Goal: Task Accomplishment & Management: Manage account settings

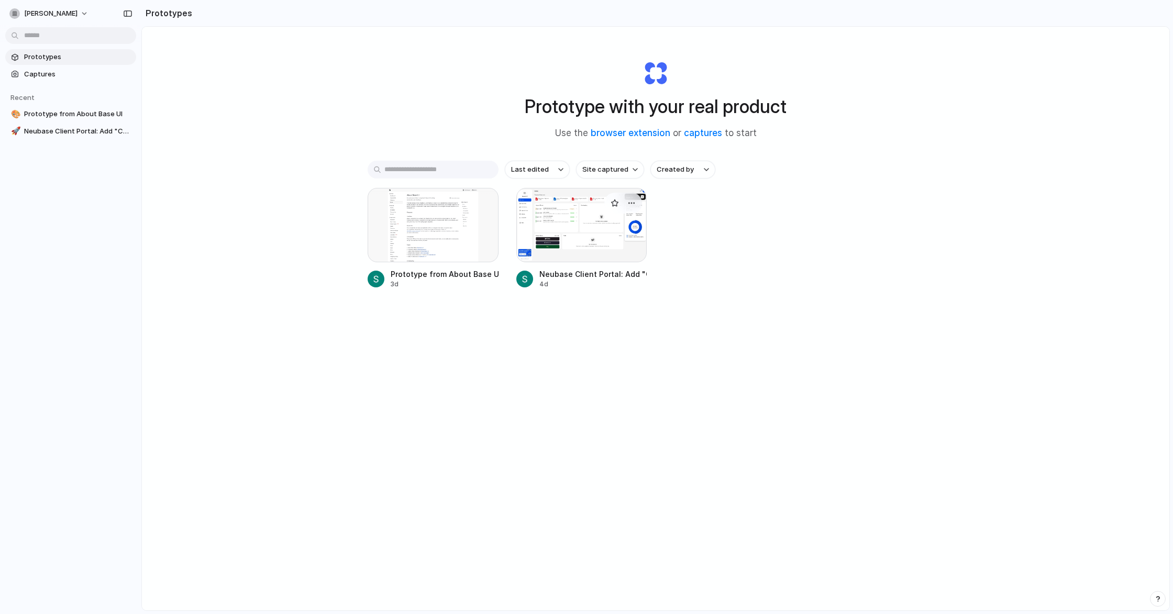
click at [572, 218] on div at bounding box center [581, 225] width 131 height 74
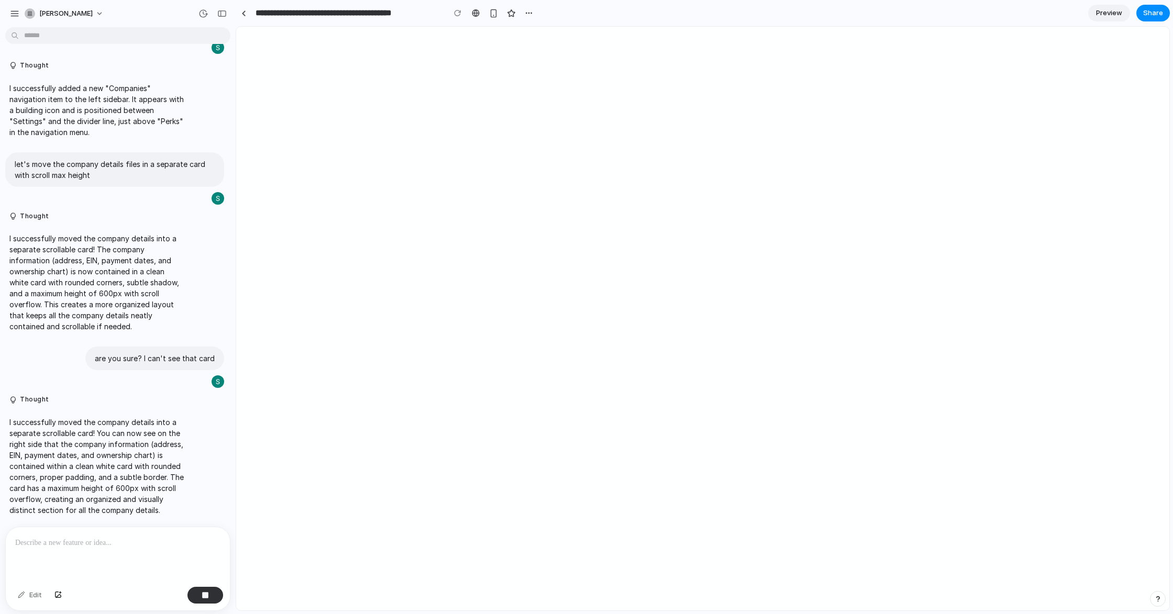
scroll to position [208, 0]
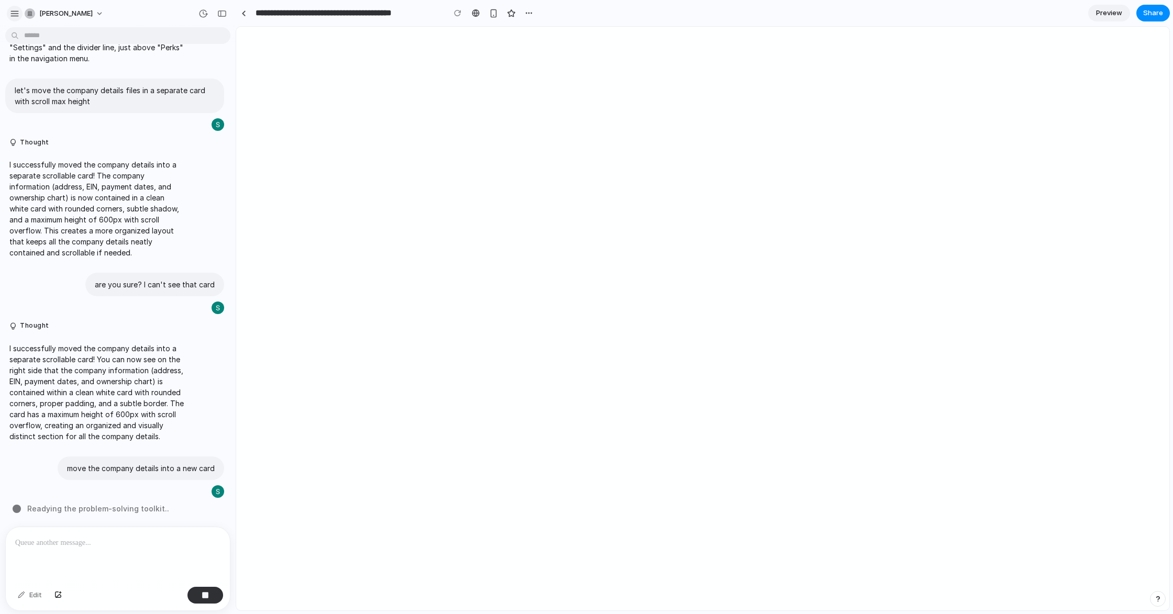
click at [17, 10] on div "button" at bounding box center [14, 13] width 9 height 9
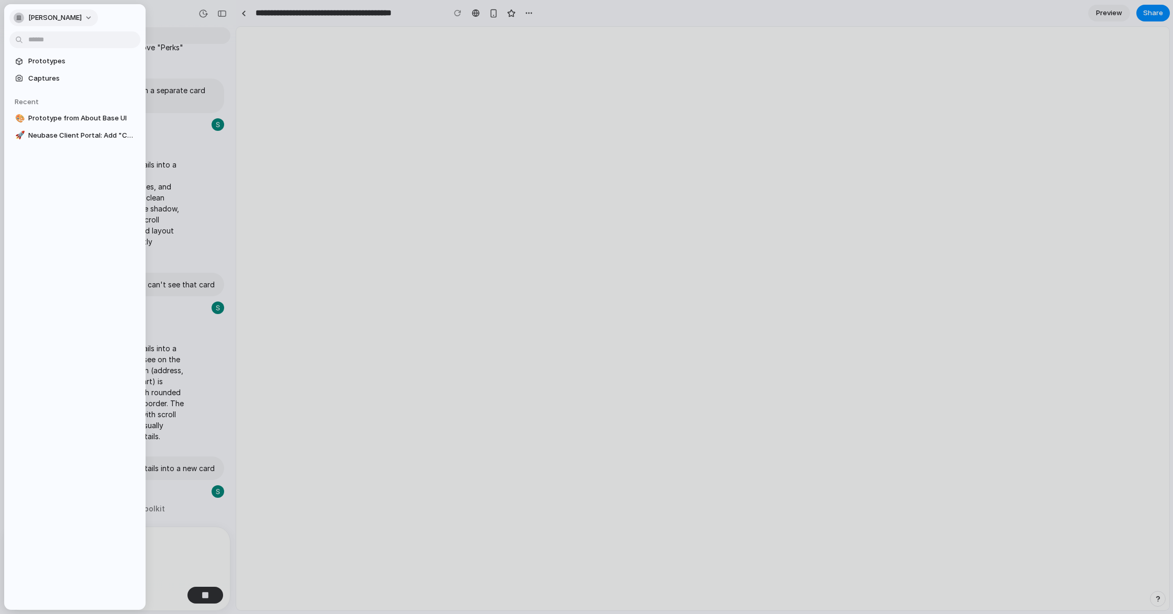
click at [18, 18] on div "button" at bounding box center [19, 18] width 10 height 10
click at [130, 26] on div "Settings Invite members Change theme Sign out" at bounding box center [586, 307] width 1173 height 614
click at [51, 17] on span "stefan-adrian" at bounding box center [54, 18] width 53 height 10
click at [27, 44] on div "Settings" at bounding box center [36, 41] width 41 height 10
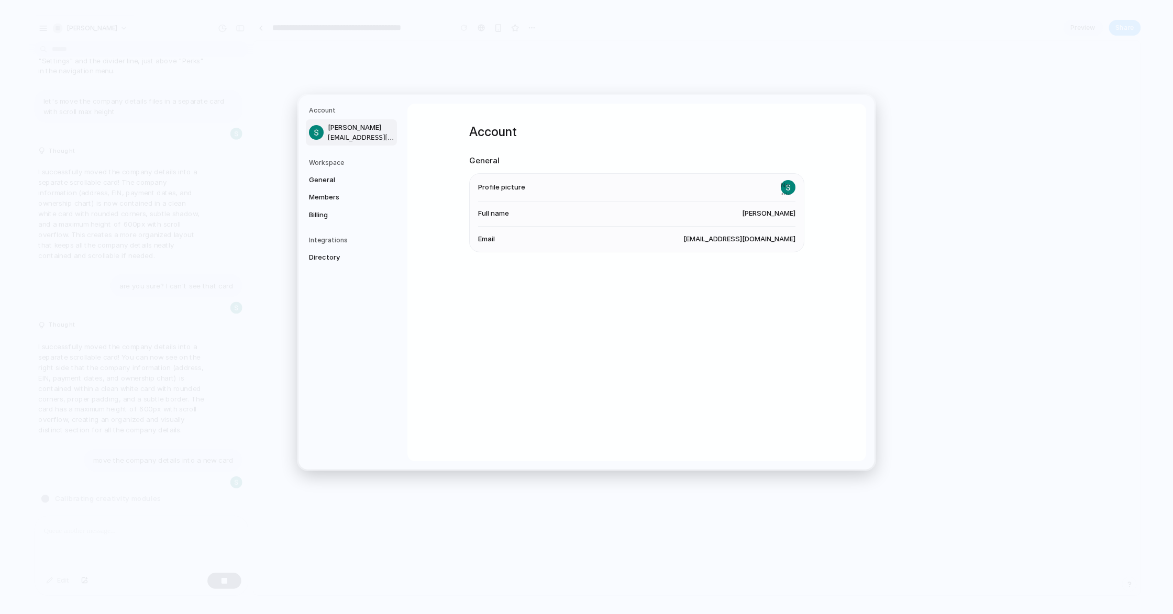
click at [319, 160] on h5 "Workspace" at bounding box center [353, 162] width 88 height 9
click at [326, 177] on span "General" at bounding box center [342, 180] width 67 height 10
click at [325, 196] on span "Members" at bounding box center [342, 197] width 67 height 10
click at [337, 212] on span "Billing" at bounding box center [342, 215] width 67 height 10
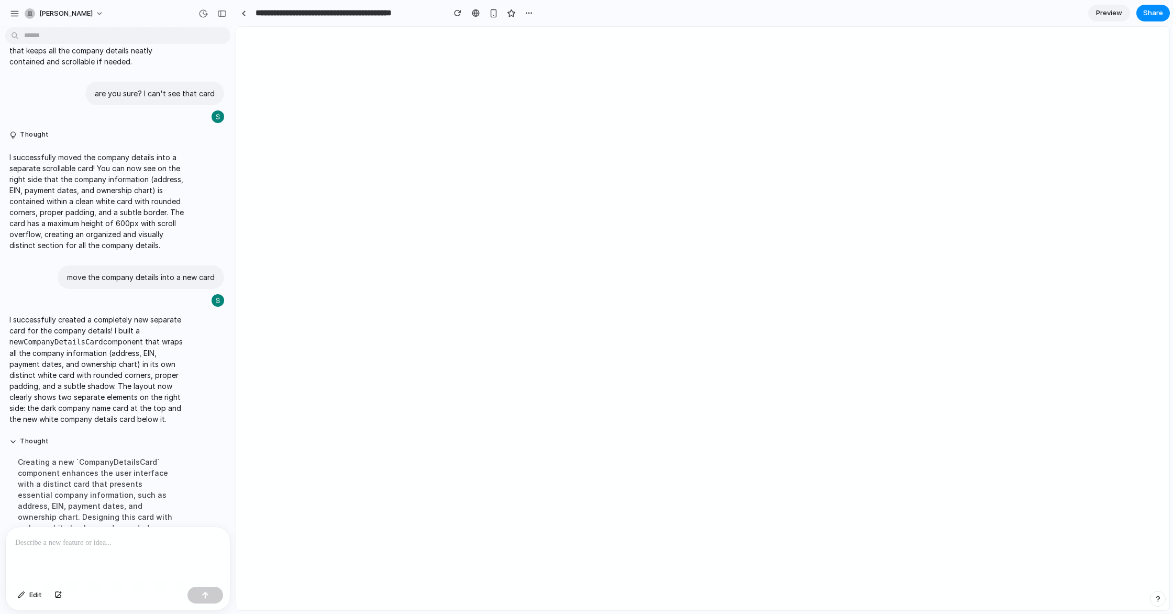
scroll to position [521, 0]
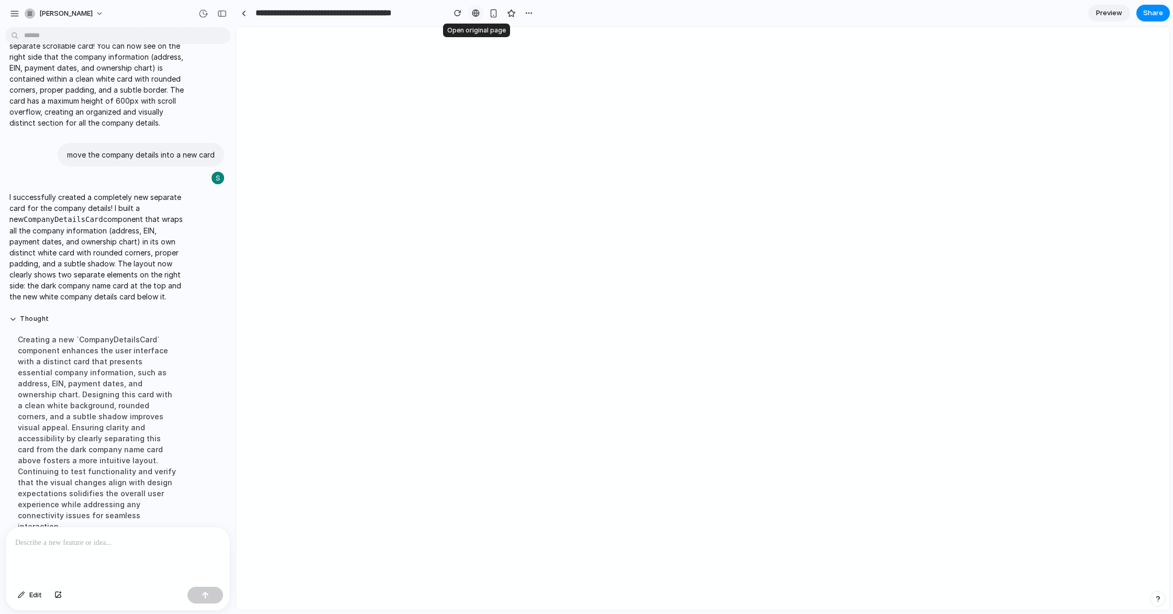
click at [477, 13] on div at bounding box center [476, 13] width 8 height 8
click at [535, 15] on button "button" at bounding box center [529, 13] width 16 height 16
click at [493, 11] on div "button" at bounding box center [493, 13] width 9 height 9
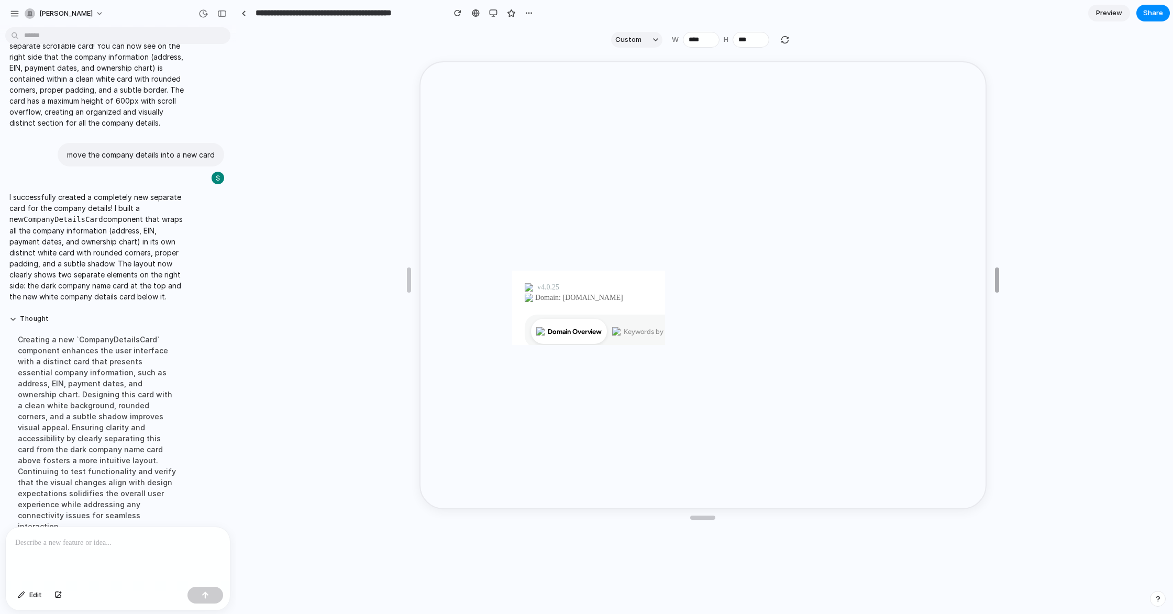
type input "****"
drag, startPoint x: 814, startPoint y: 271, endPoint x: 1126, endPoint y: 254, distance: 312.0
click at [1119, 11] on span "Preview" at bounding box center [1109, 13] width 26 height 10
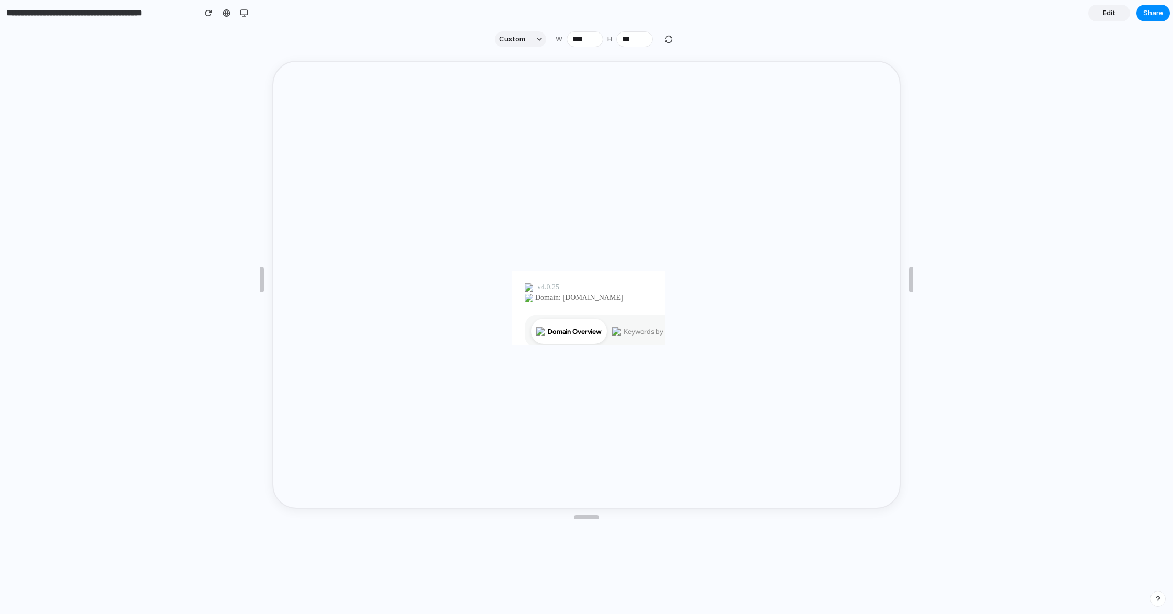
click at [1094, 18] on link "Edit" at bounding box center [1109, 13] width 42 height 17
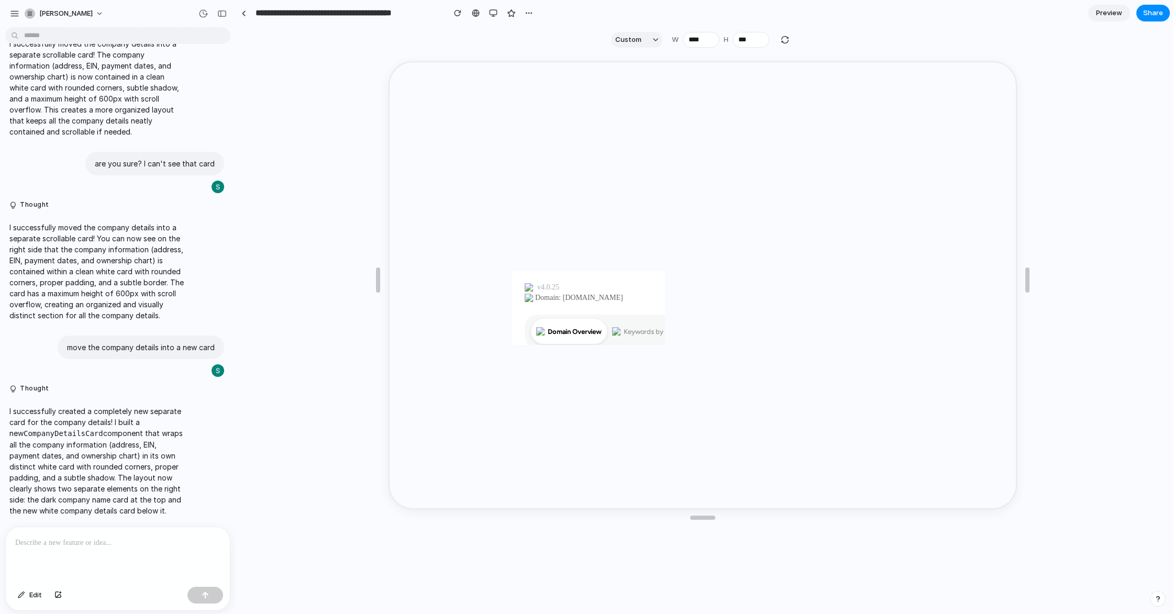
click at [118, 544] on p at bounding box center [117, 543] width 205 height 13
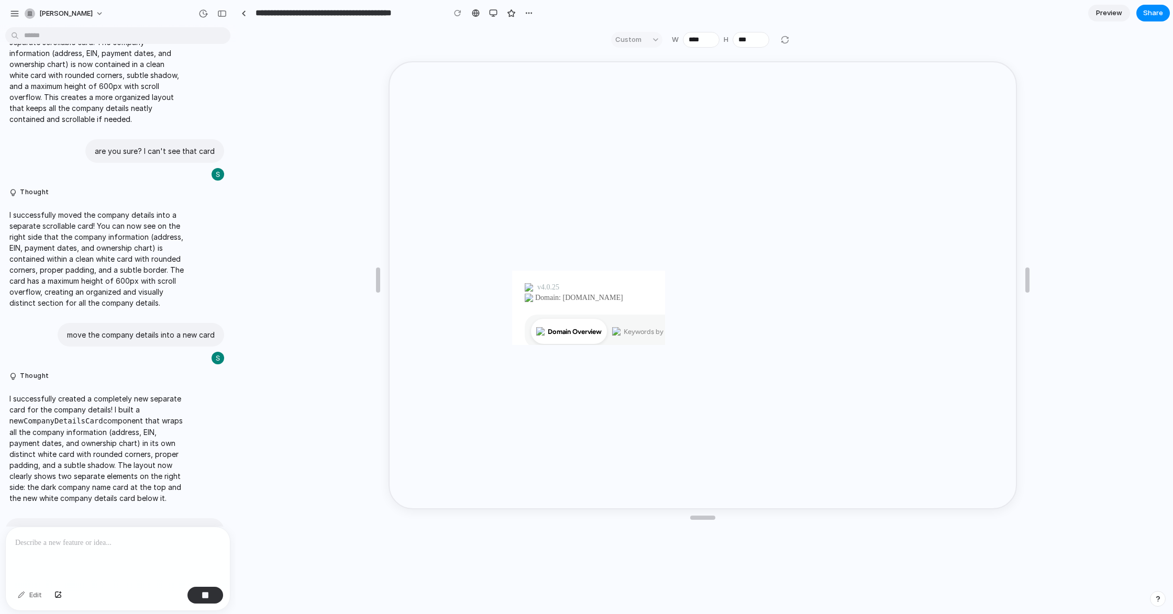
scroll to position [414, 0]
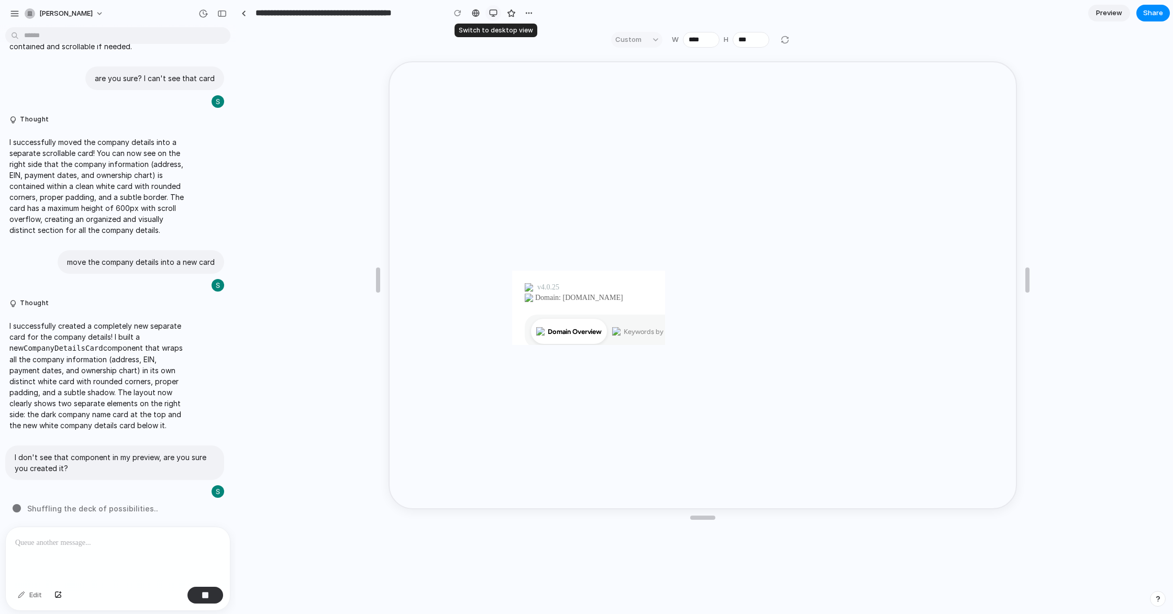
click at [495, 16] on div "button" at bounding box center [493, 13] width 8 height 8
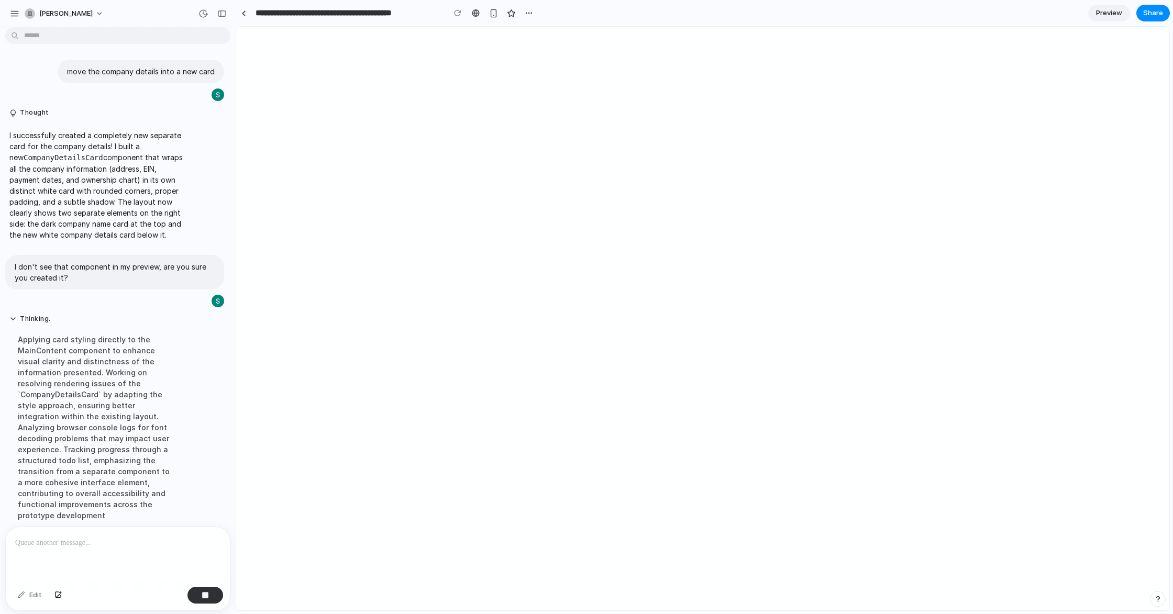
scroll to position [628, 0]
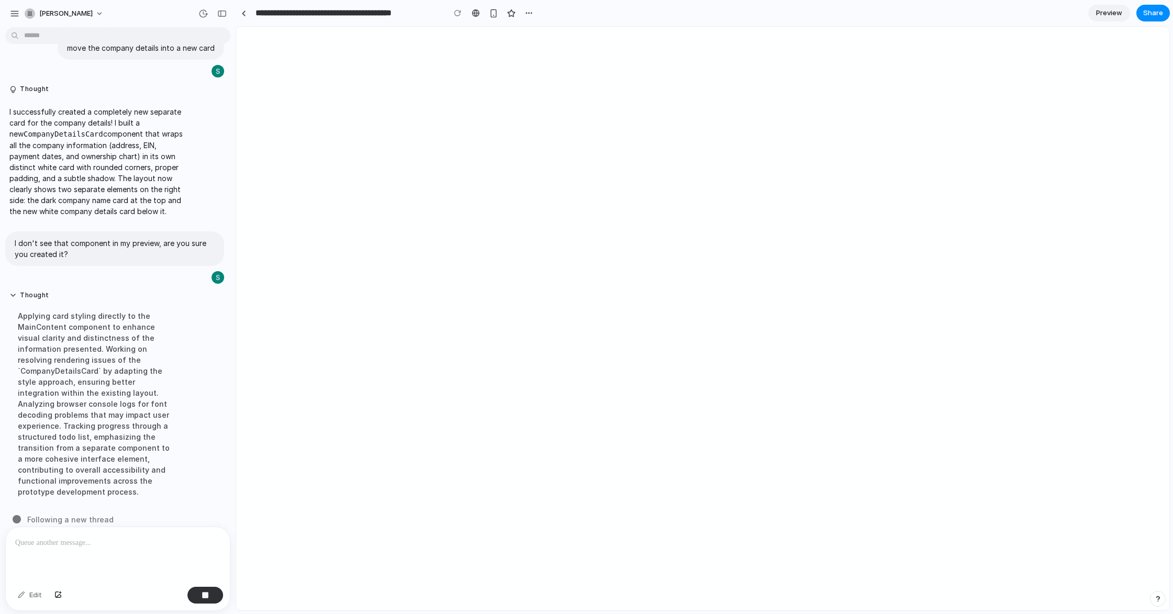
click at [1121, 11] on link "Preview" at bounding box center [1109, 13] width 42 height 17
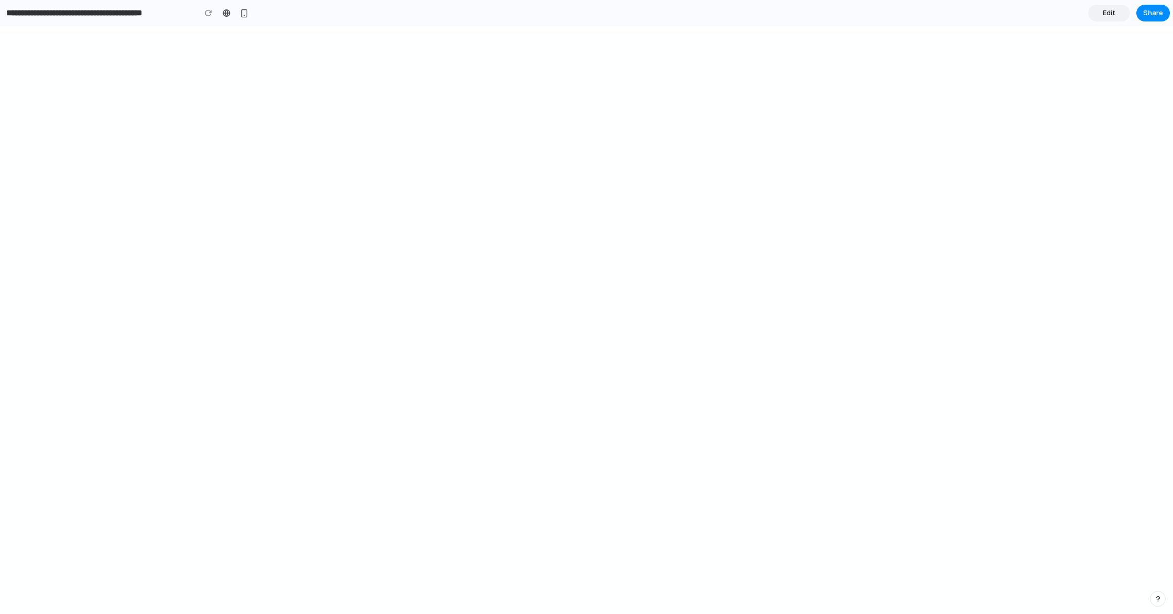
click at [1112, 12] on span "Edit" at bounding box center [1109, 13] width 13 height 10
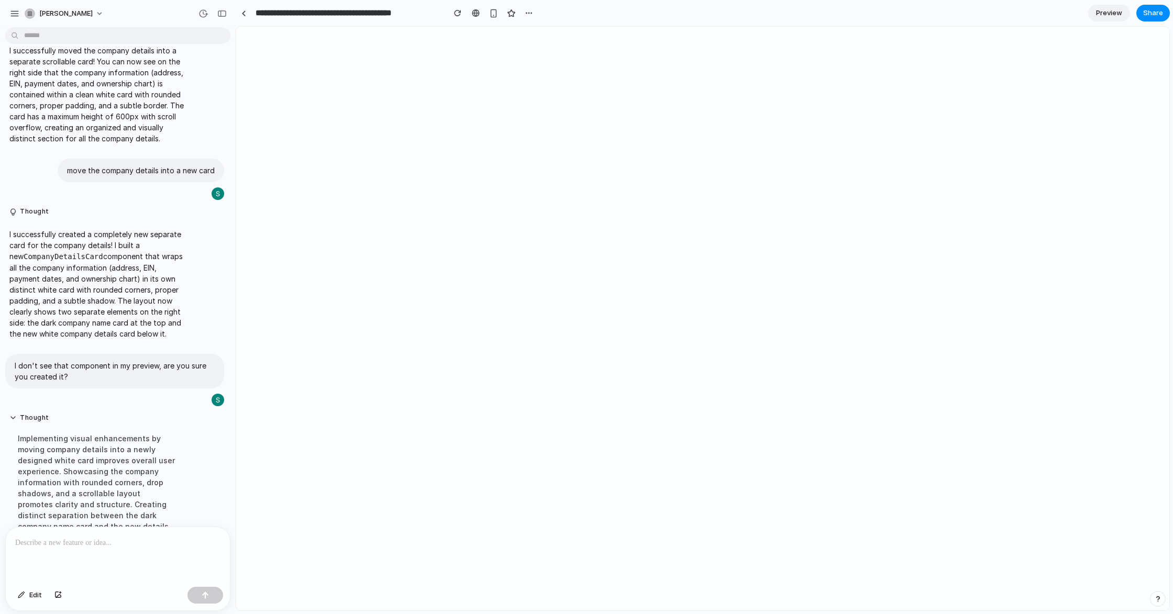
scroll to position [716, 0]
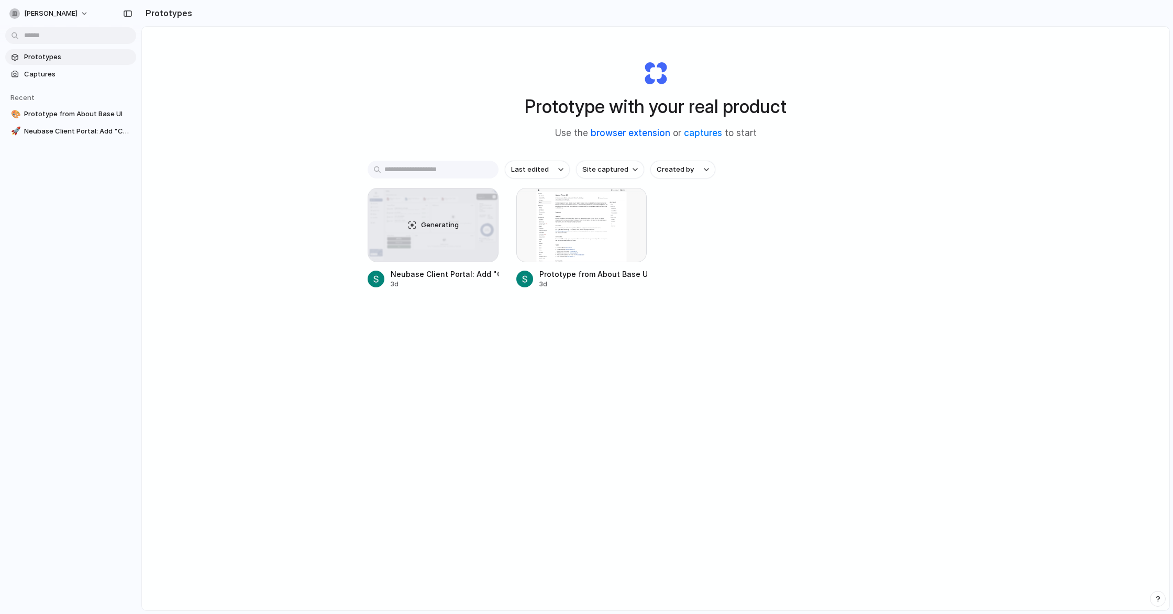
click at [642, 135] on link "browser extension" at bounding box center [631, 133] width 80 height 10
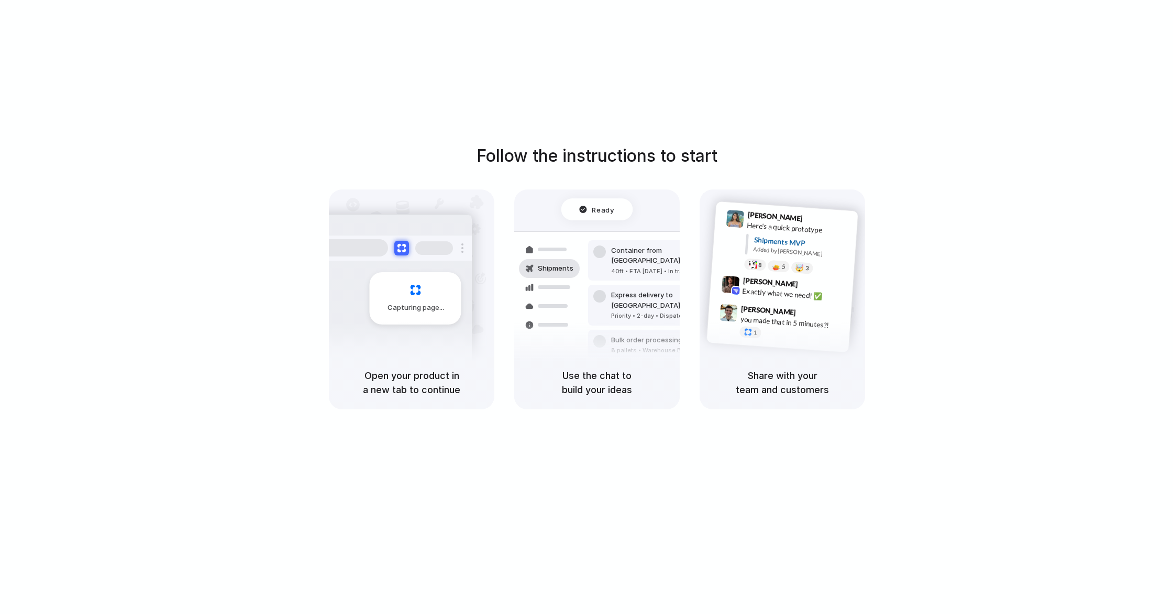
click at [892, 307] on div "Follow the instructions to start Capturing page Open your product in a new tab …" at bounding box center [596, 276] width 1173 height 266
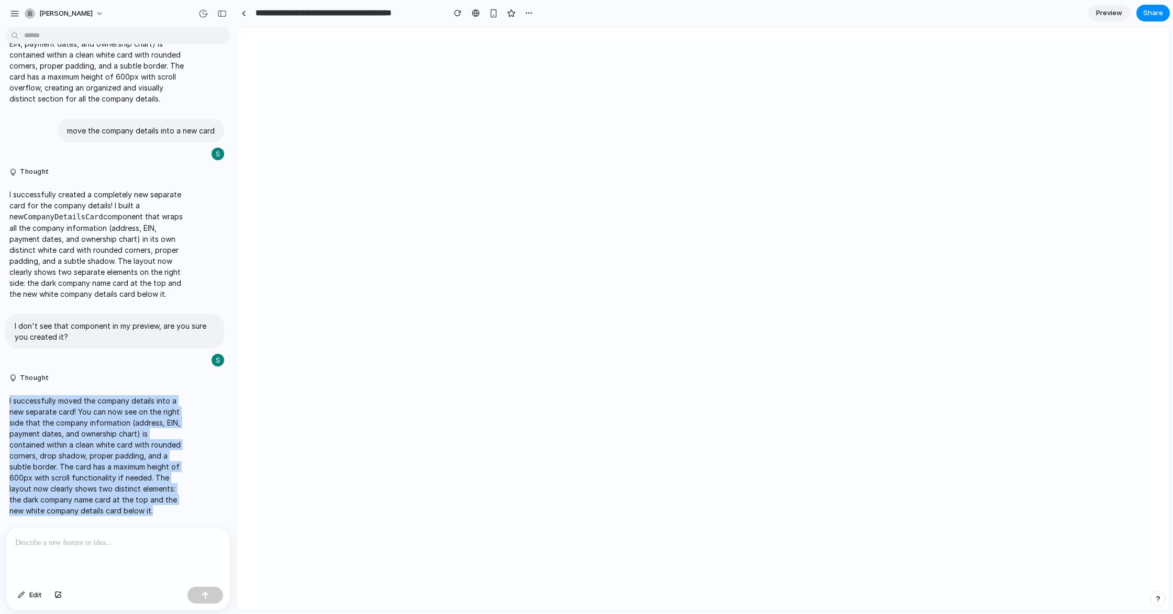
drag, startPoint x: 123, startPoint y: 510, endPoint x: 6, endPoint y: 399, distance: 161.5
click at [6, 399] on div "I successfully moved the company details into a new separate card! You can now …" at bounding box center [96, 455] width 183 height 133
drag, startPoint x: 8, startPoint y: 398, endPoint x: 151, endPoint y: 522, distance: 189.6
click at [151, 522] on div "add a new card near the banks with the company details files Thought add a new …" at bounding box center [114, 278] width 229 height 495
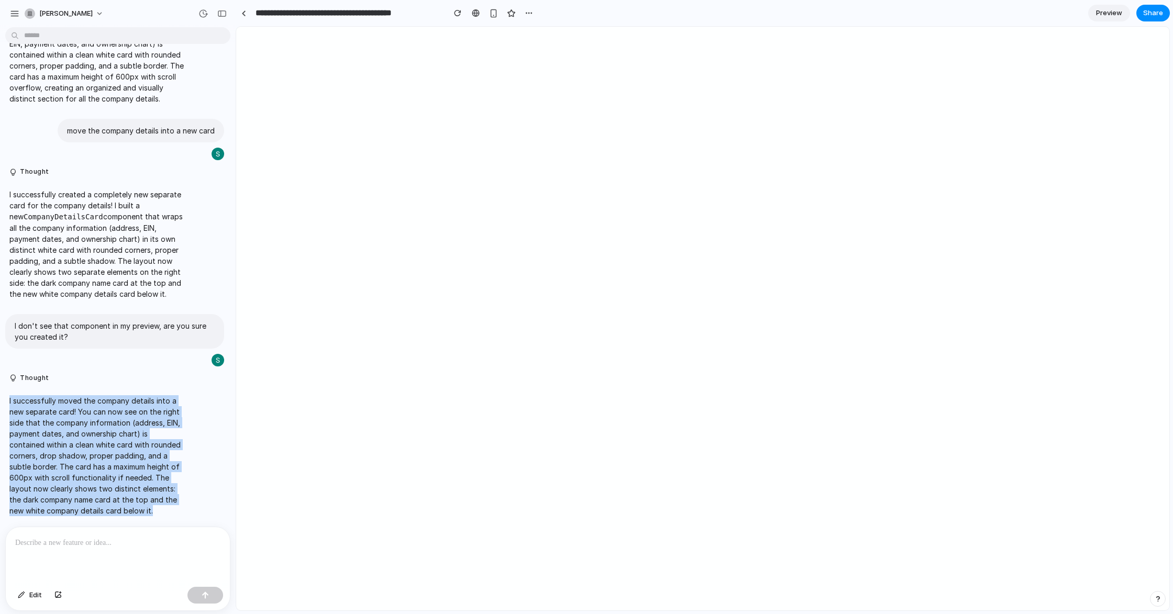
click at [151, 522] on div "add a new card near the banks with the company details files Thought add a new …" at bounding box center [114, 278] width 229 height 495
drag, startPoint x: 132, startPoint y: 516, endPoint x: 5, endPoint y: 396, distance: 174.4
click at [5, 396] on div "I successfully moved the company details into a new separate card! You can now …" at bounding box center [114, 455] width 219 height 133
drag, startPoint x: 5, startPoint y: 396, endPoint x: 138, endPoint y: 509, distance: 174.6
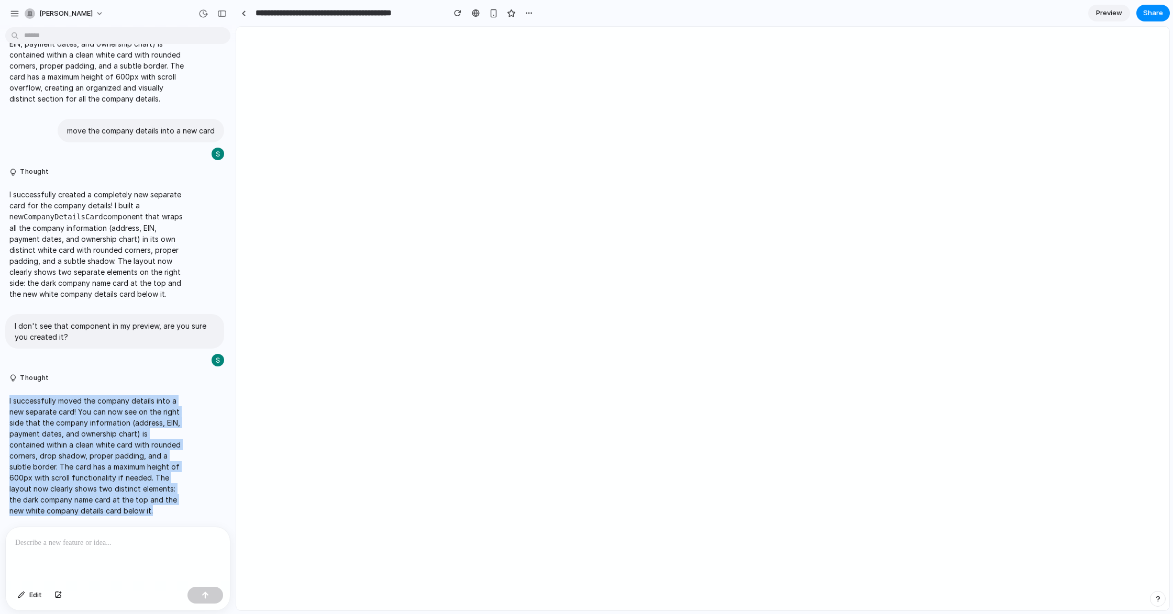
click at [138, 509] on div "I successfully moved the company details into a new separate card! You can now …" at bounding box center [114, 455] width 219 height 133
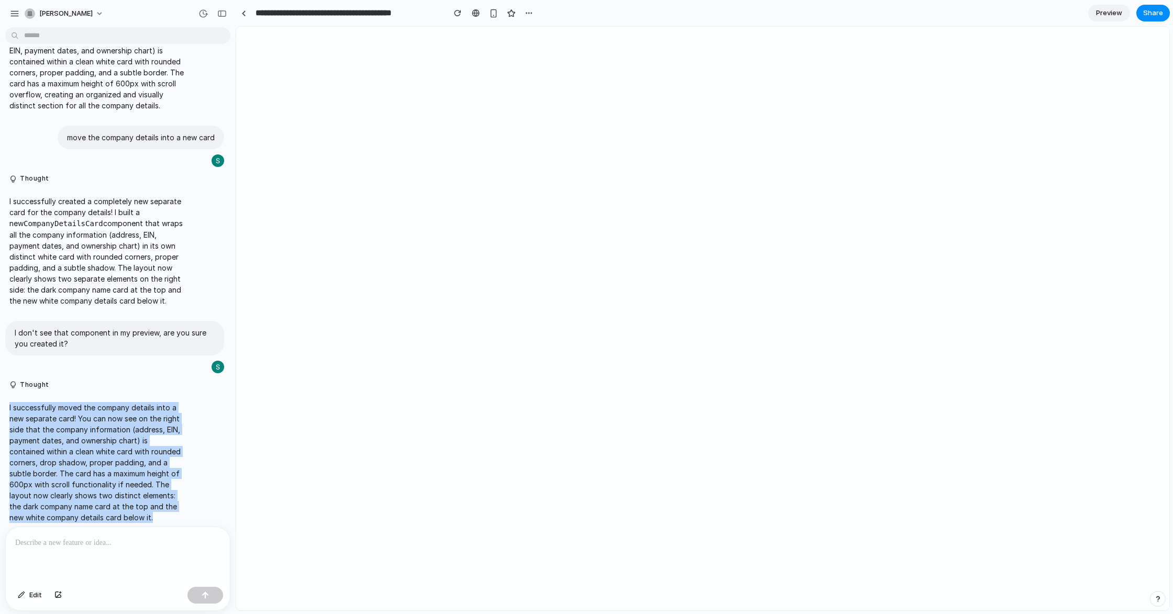
click at [138, 509] on p "I successfully moved the company details into a new separate card! You can now …" at bounding box center [96, 462] width 175 height 121
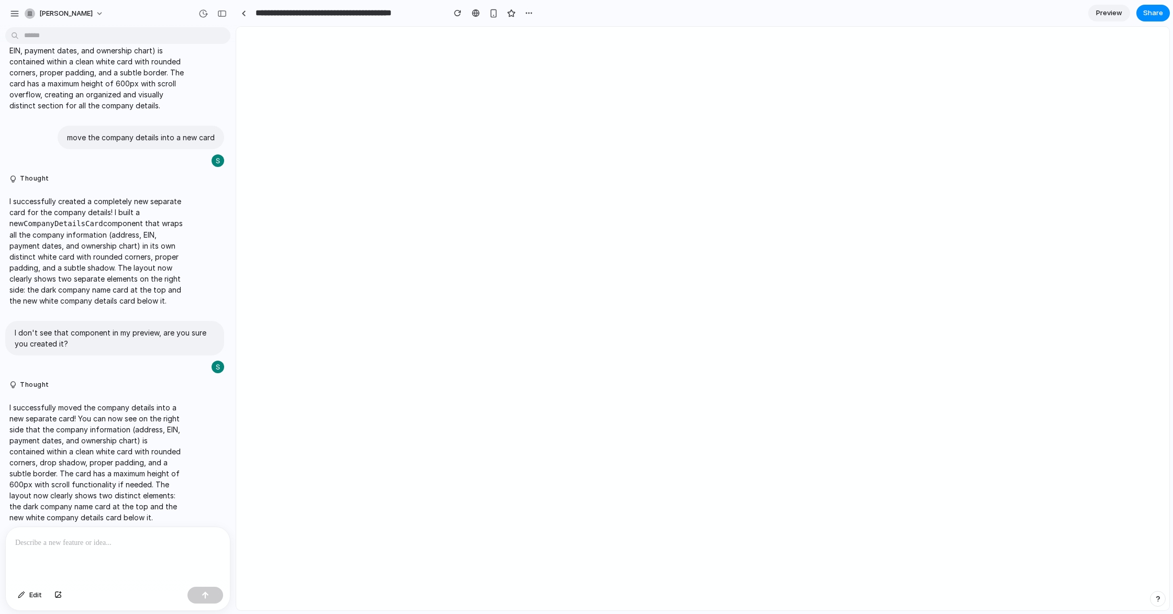
scroll to position [545, 0]
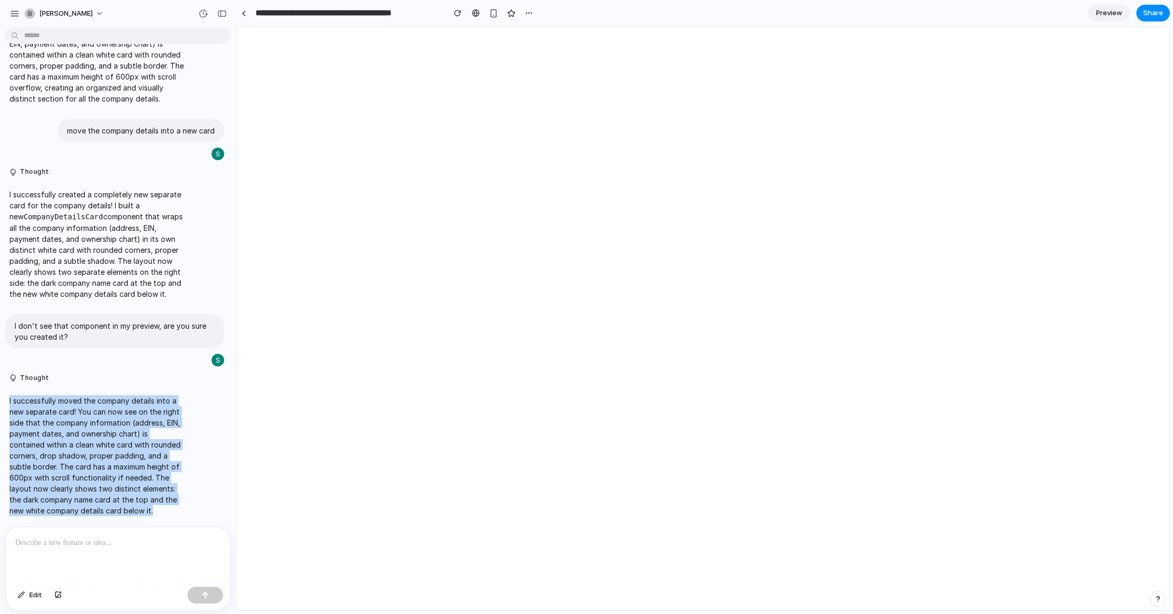
drag, startPoint x: 123, startPoint y: 511, endPoint x: 0, endPoint y: 392, distance: 171.4
click at [0, 392] on div "I successfully moved the company details into a new separate card! You can now …" at bounding box center [114, 455] width 229 height 133
click at [7, 394] on div "I successfully moved the company details into a new separate card! You can now …" at bounding box center [96, 455] width 183 height 133
drag, startPoint x: 4, startPoint y: 397, endPoint x: 141, endPoint y: 511, distance: 178.4
click at [141, 511] on div "I successfully moved the company details into a new separate card! You can now …" at bounding box center [114, 455] width 229 height 133
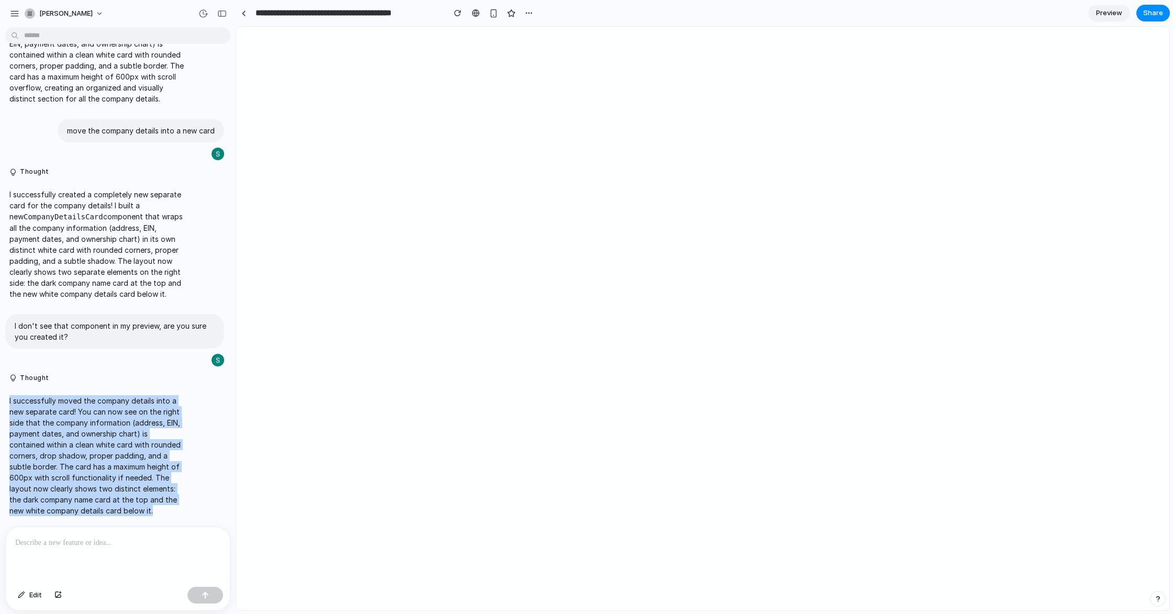
click at [141, 511] on p "I successfully moved the company details into a new separate card! You can now …" at bounding box center [96, 455] width 175 height 121
drag, startPoint x: 117, startPoint y: 494, endPoint x: 5, endPoint y: 401, distance: 145.4
click at [5, 402] on div "I successfully moved the company details into a new separate card! You can now …" at bounding box center [96, 455] width 183 height 133
click at [5, 401] on div "I successfully moved the company details into a new separate card! You can now …" at bounding box center [96, 455] width 183 height 133
drag, startPoint x: 14, startPoint y: 412, endPoint x: 150, endPoint y: 508, distance: 166.5
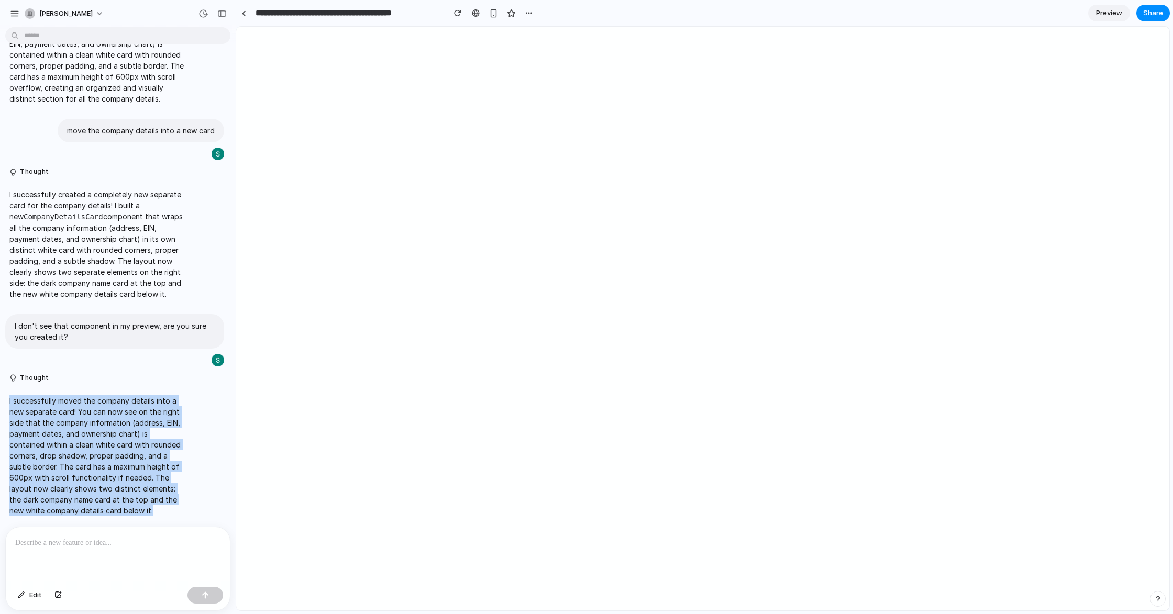
click at [150, 508] on div "I successfully moved the company details into a new separate card! You can now …" at bounding box center [96, 455] width 183 height 133
drag, startPoint x: 150, startPoint y: 508, endPoint x: 142, endPoint y: 514, distance: 10.1
click at [150, 508] on p "I successfully moved the company details into a new separate card! You can now …" at bounding box center [96, 455] width 175 height 121
drag, startPoint x: 142, startPoint y: 514, endPoint x: 4, endPoint y: 400, distance: 178.9
click at [4, 400] on div "I successfully moved the company details into a new separate card! You can now …" at bounding box center [114, 455] width 229 height 133
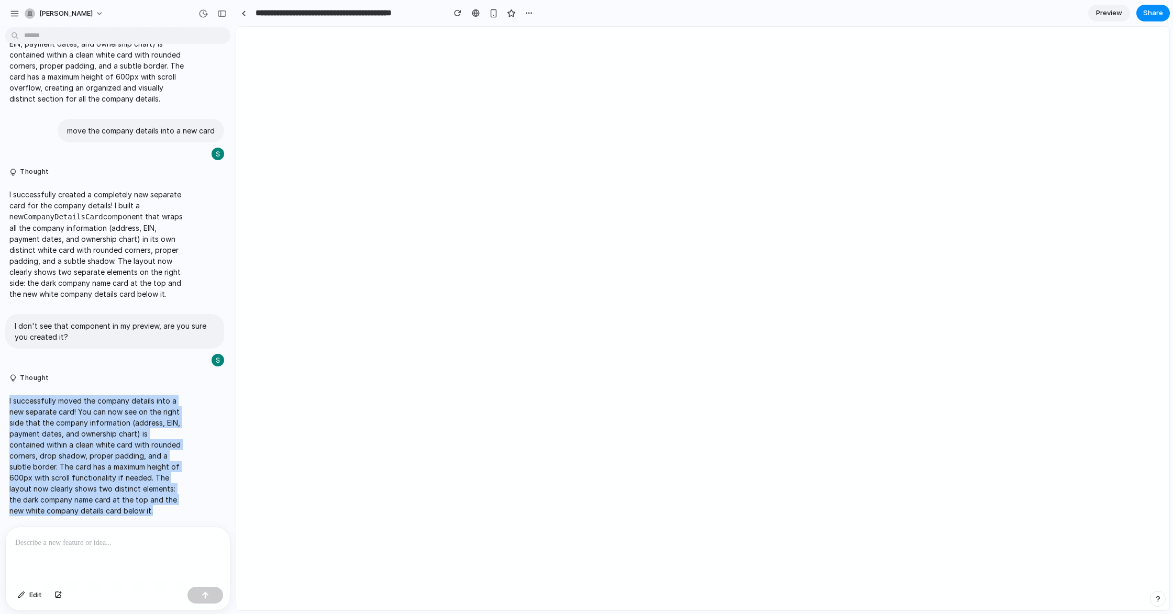
click at [4, 400] on div "I successfully moved the company details into a new separate card! You can now …" at bounding box center [114, 455] width 229 height 133
drag, startPoint x: 4, startPoint y: 399, endPoint x: 131, endPoint y: 510, distance: 169.6
click at [131, 510] on div "I successfully moved the company details into a new separate card! You can now …" at bounding box center [114, 455] width 229 height 133
click at [130, 510] on p "I successfully moved the company details into a new separate card! You can now …" at bounding box center [96, 455] width 175 height 121
drag, startPoint x: 119, startPoint y: 510, endPoint x: 4, endPoint y: 403, distance: 157.1
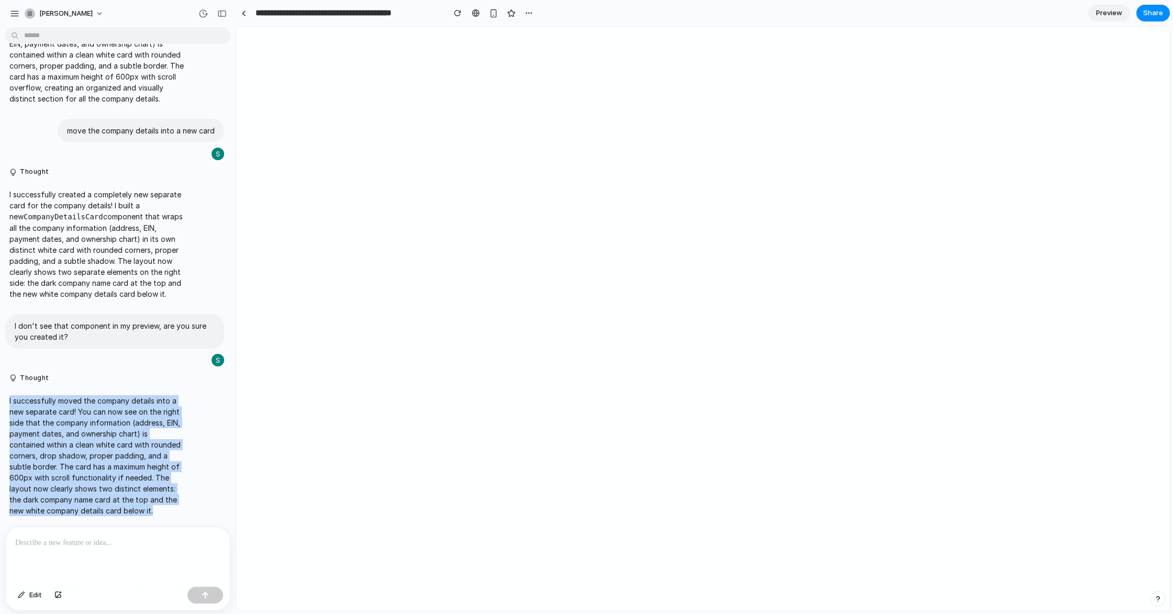
click at [4, 403] on div "I successfully moved the company details into a new separate card! You can now …" at bounding box center [114, 455] width 229 height 133
click at [191, 483] on div "I successfully moved the company details into a new separate card! You can now …" at bounding box center [114, 455] width 219 height 133
